Goal: Find specific page/section: Find specific page/section

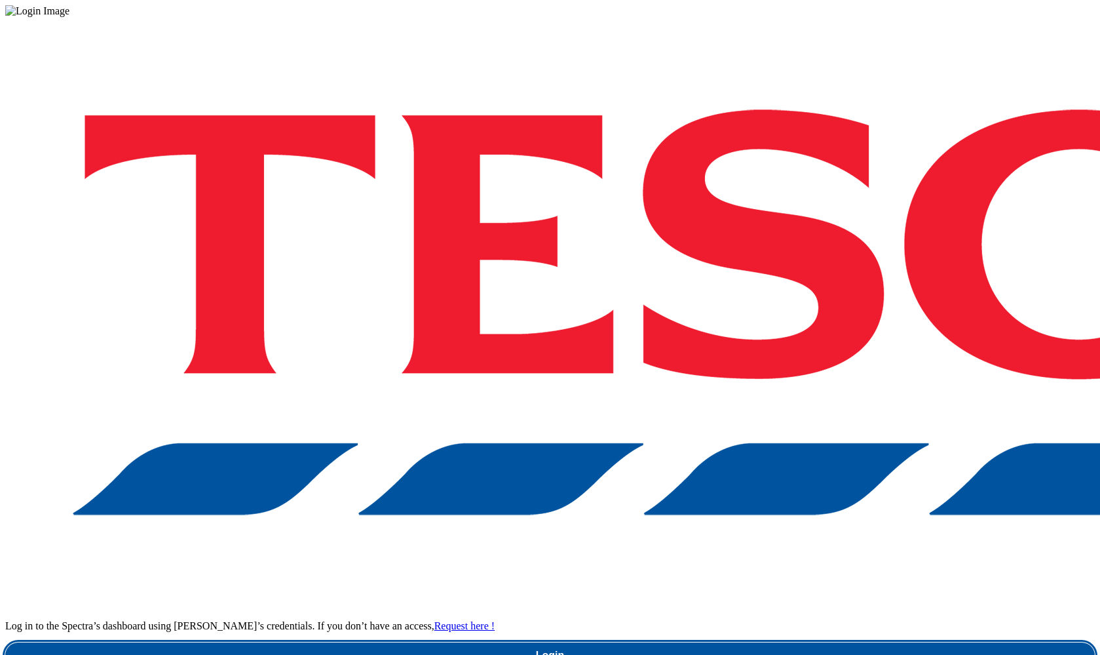
click at [828, 642] on link "Login" at bounding box center [550, 655] width 1090 height 26
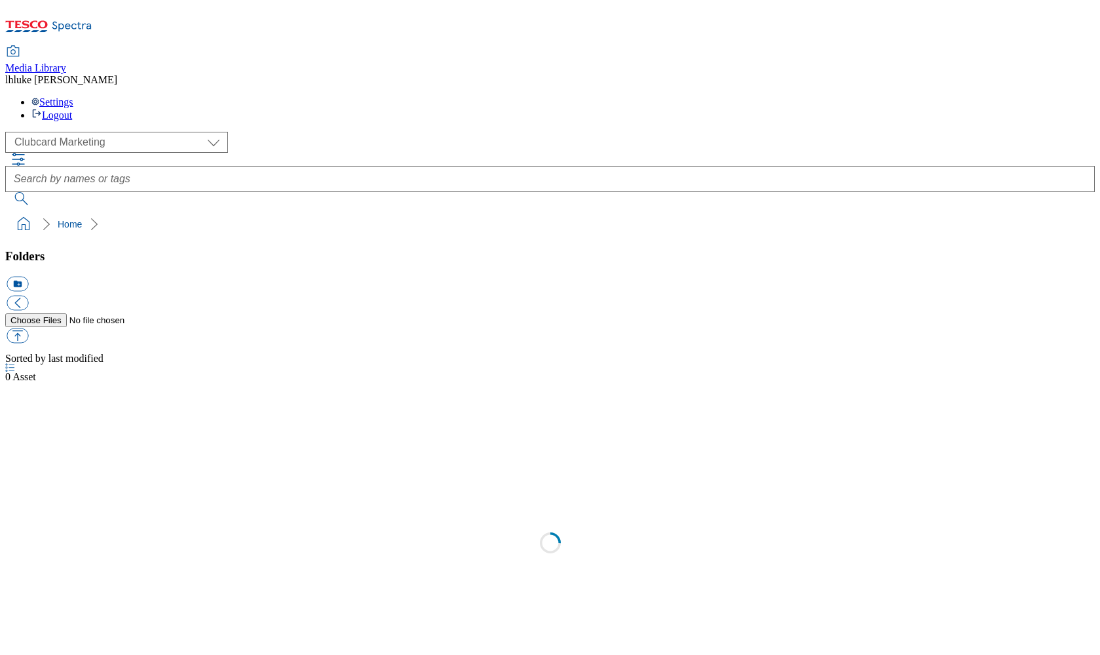
select select "flare-clubcard-mktg"
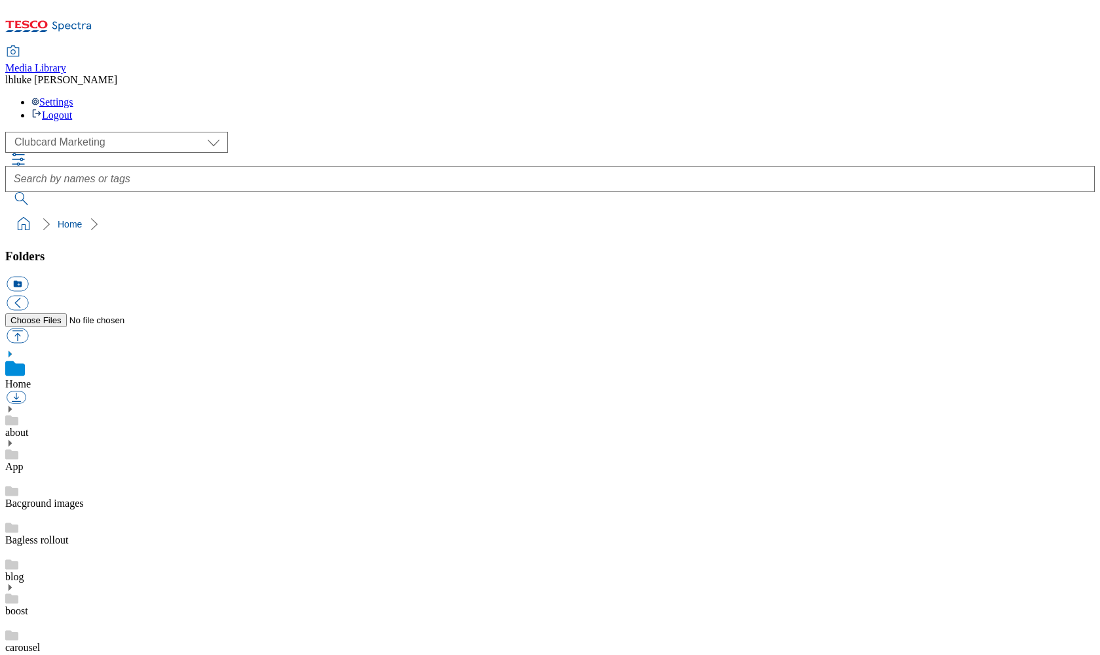
scroll to position [414, 0]
